Goal: Task Accomplishment & Management: Use online tool/utility

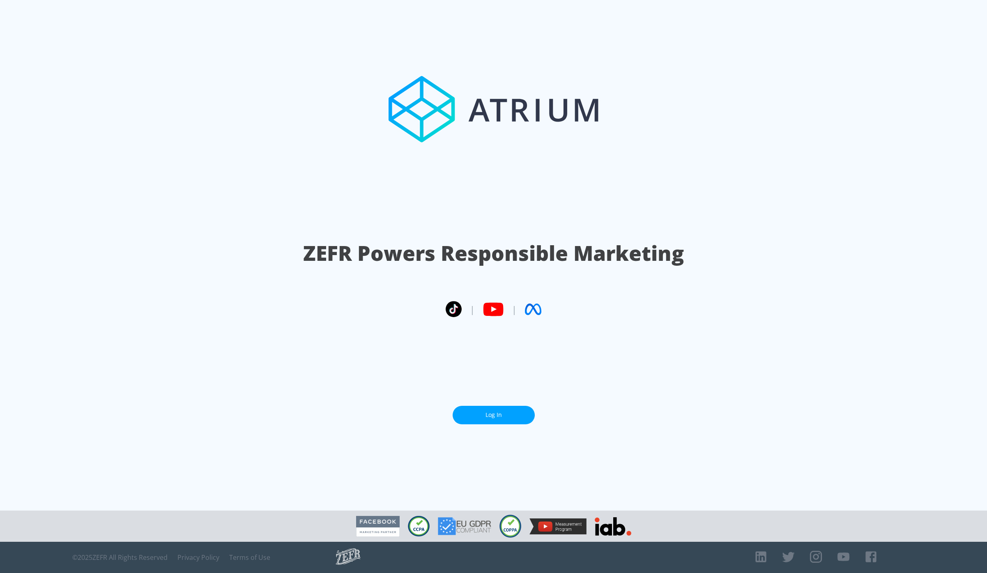
drag, startPoint x: 530, startPoint y: 424, endPoint x: 520, endPoint y: 419, distance: 11.2
click at [530, 424] on section "ZEFR Powers Responsible Marketing | | Log In" at bounding box center [493, 255] width 987 height 511
click at [520, 419] on link "Log In" at bounding box center [494, 415] width 82 height 18
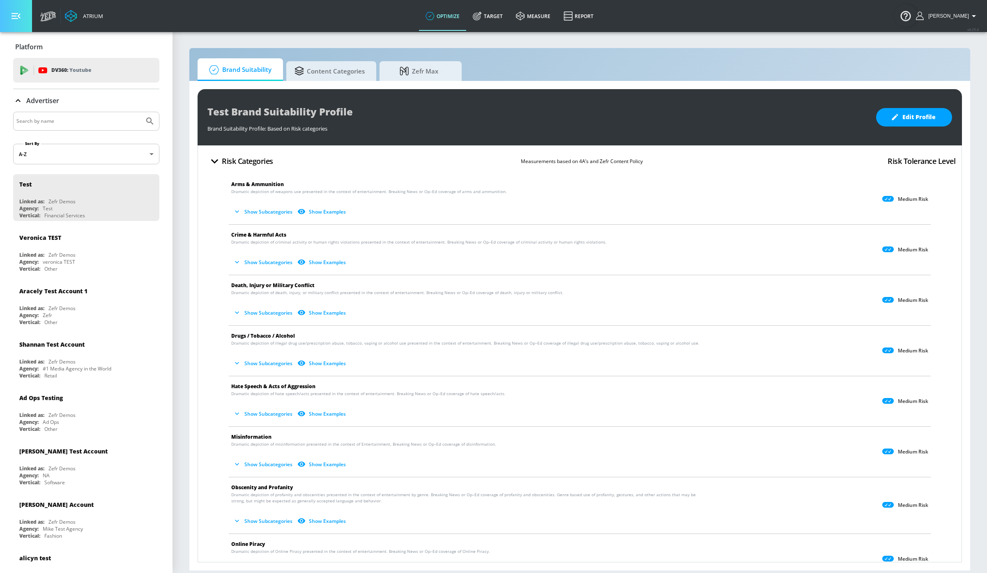
click at [2, 17] on button "button" at bounding box center [16, 16] width 32 height 32
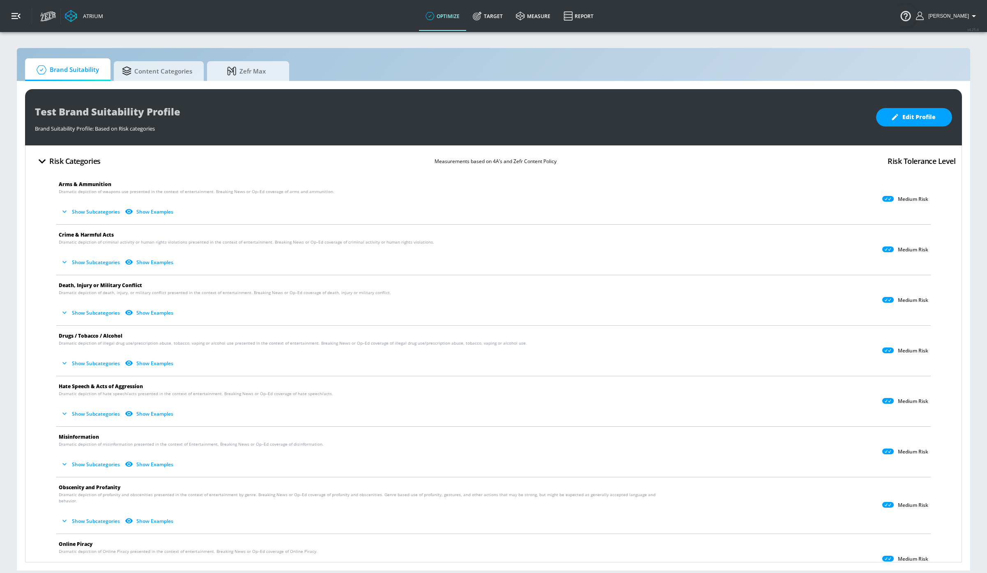
click at [14, 14] on icon "button" at bounding box center [16, 16] width 9 height 6
